Goal: Find specific page/section: Find specific page/section

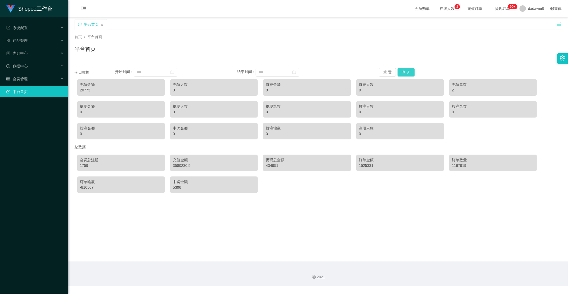
click at [401, 71] on button "查 询" at bounding box center [405, 72] width 17 height 9
click at [404, 69] on button "查 询" at bounding box center [405, 72] width 17 height 9
click at [403, 75] on button "查 询" at bounding box center [405, 72] width 17 height 9
click at [39, 78] on div "会员管理" at bounding box center [34, 78] width 68 height 11
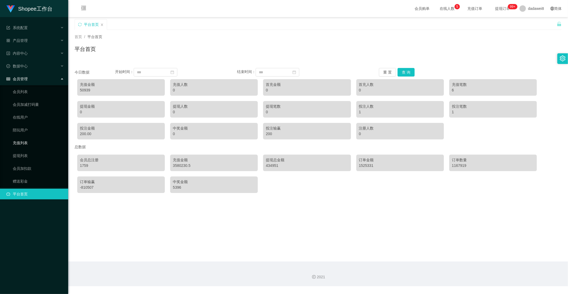
click at [30, 142] on link "充值列表" at bounding box center [38, 142] width 51 height 11
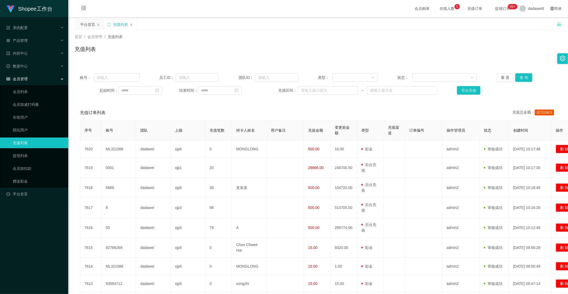
scroll to position [59, 0]
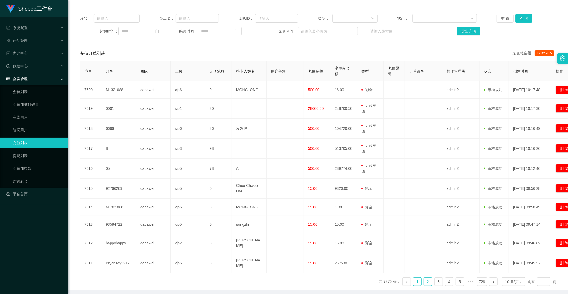
click at [424, 277] on link "2" at bounding box center [428, 281] width 8 height 8
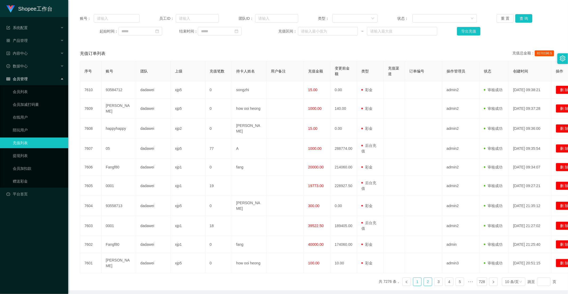
click at [418, 277] on li "1" at bounding box center [417, 281] width 9 height 9
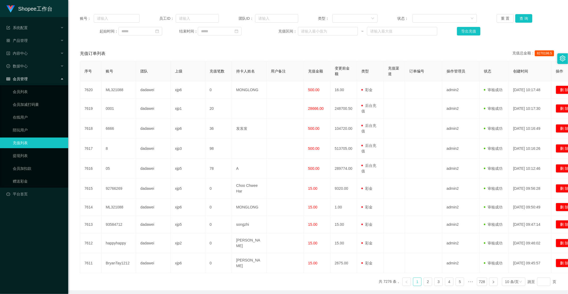
scroll to position [0, 0]
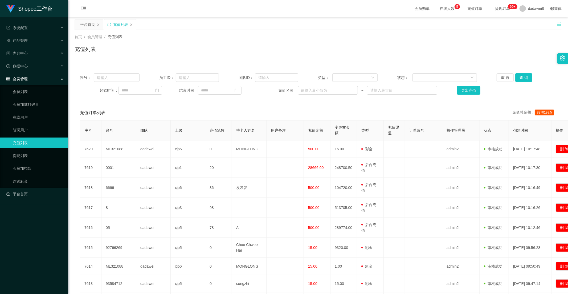
click at [18, 77] on span "会员管理" at bounding box center [16, 79] width 21 height 4
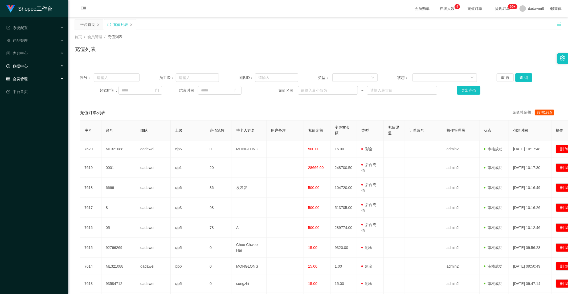
click at [22, 70] on div "数据中心" at bounding box center [34, 66] width 68 height 11
click at [22, 77] on link "员工统计" at bounding box center [38, 78] width 51 height 11
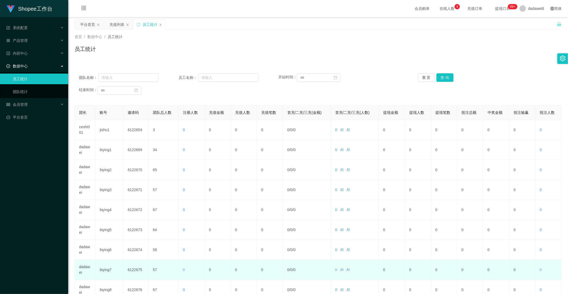
scroll to position [75, 0]
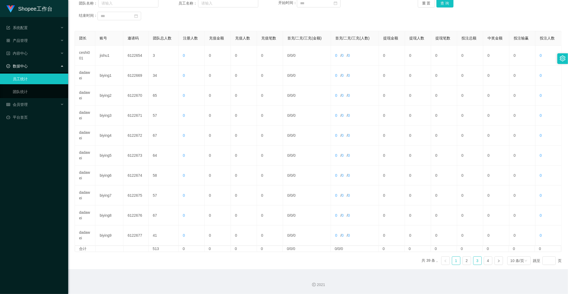
click at [473, 259] on link "3" at bounding box center [477, 260] width 8 height 8
click at [486, 259] on link "4" at bounding box center [488, 260] width 8 height 8
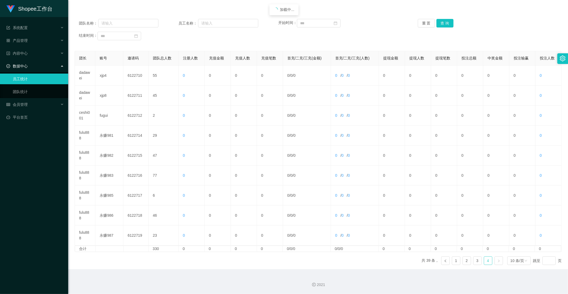
scroll to position [54, 0]
click at [473, 260] on link "3" at bounding box center [477, 260] width 8 height 8
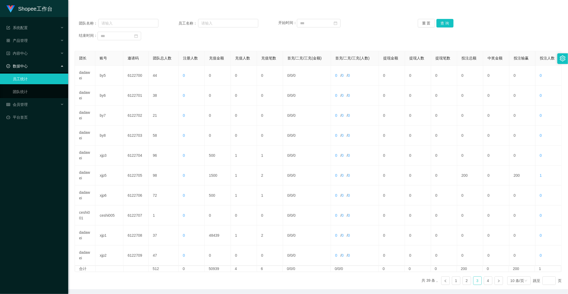
scroll to position [0, 0]
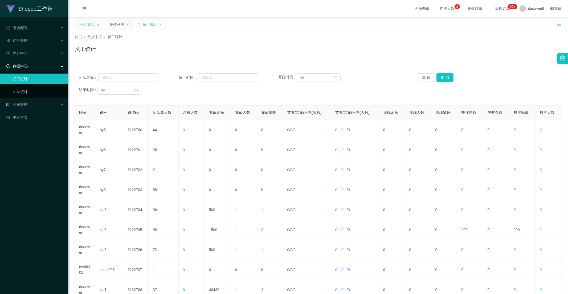
click at [89, 25] on div "平台首页" at bounding box center [87, 24] width 15 height 10
